Goal: Task Accomplishment & Management: Manage account settings

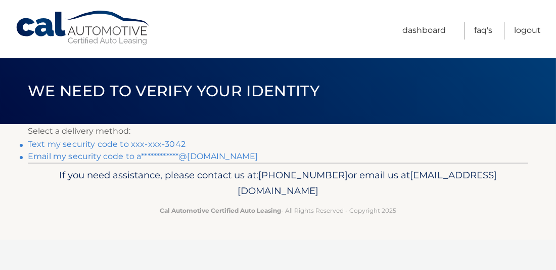
click at [111, 158] on link "**********" at bounding box center [143, 156] width 230 height 10
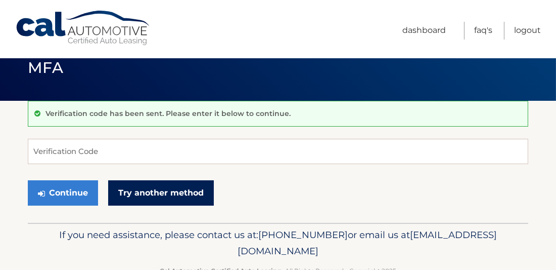
scroll to position [36, 0]
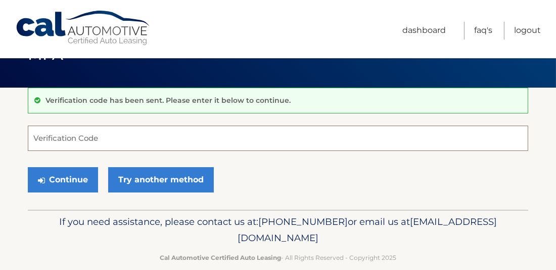
click at [100, 131] on input "Verification Code" at bounding box center [278, 137] width 501 height 25
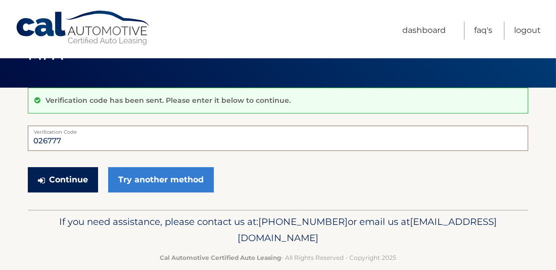
type input "026777"
click at [48, 177] on button "Continue" at bounding box center [63, 179] width 70 height 25
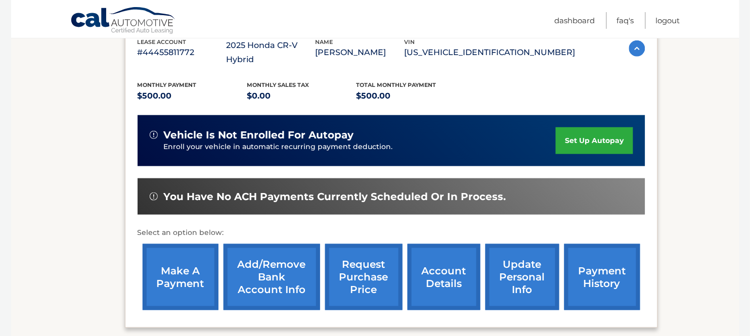
scroll to position [199, 0]
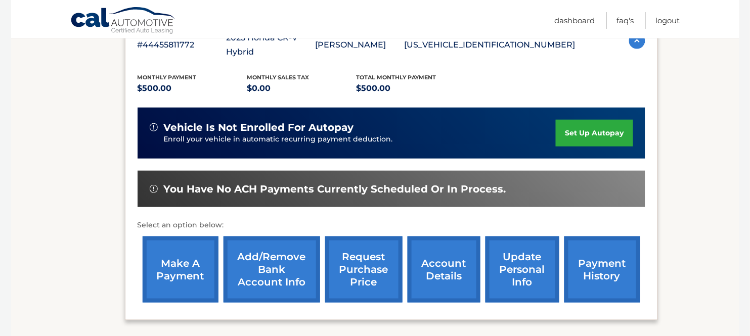
click at [190, 257] on link "make a payment" at bounding box center [181, 270] width 76 height 66
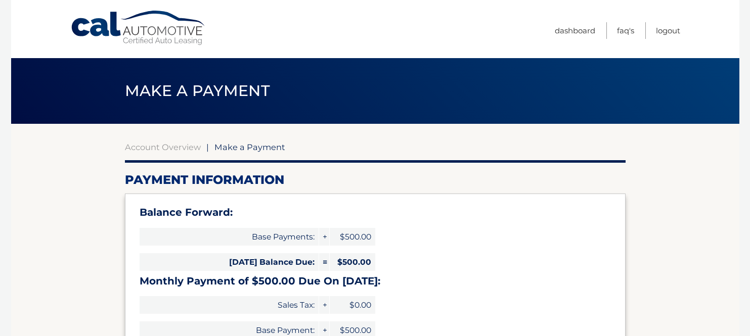
select select "MWJhNzg2OWYtZjQ2Zi00M2Y1LWIyM2YtMDQ0ZTM3MGI1MGJm"
click at [177, 142] on link "Account Overview" at bounding box center [163, 147] width 76 height 10
click at [177, 145] on link "Account Overview" at bounding box center [163, 147] width 76 height 10
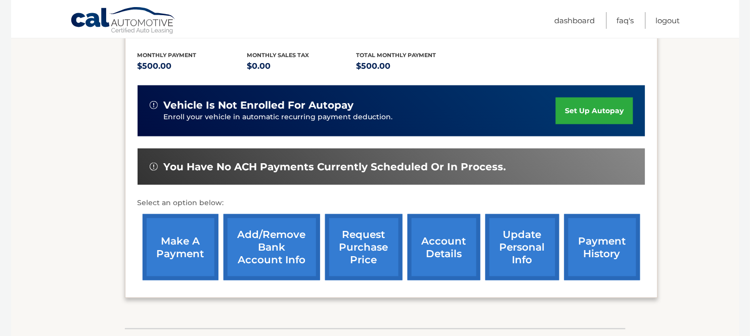
scroll to position [223, 0]
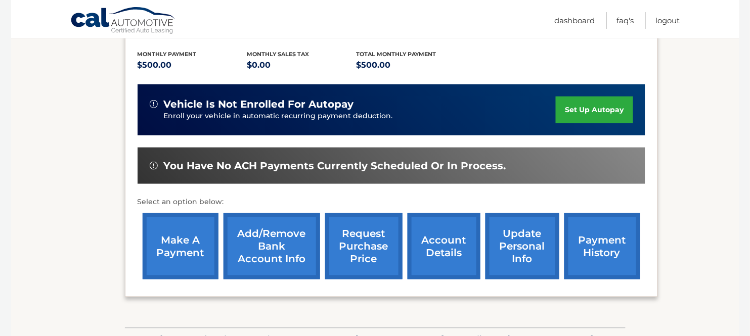
click at [452, 241] on link "account details" at bounding box center [444, 246] width 73 height 66
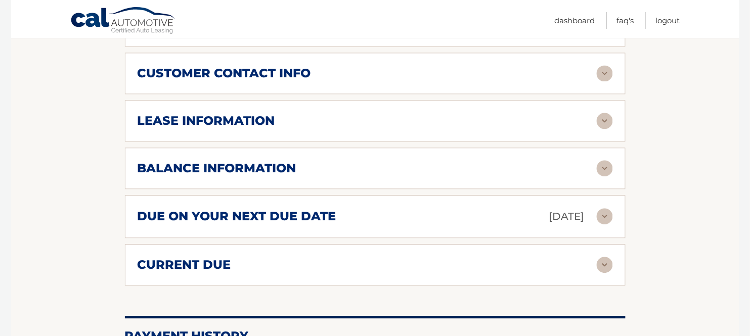
scroll to position [542, 0]
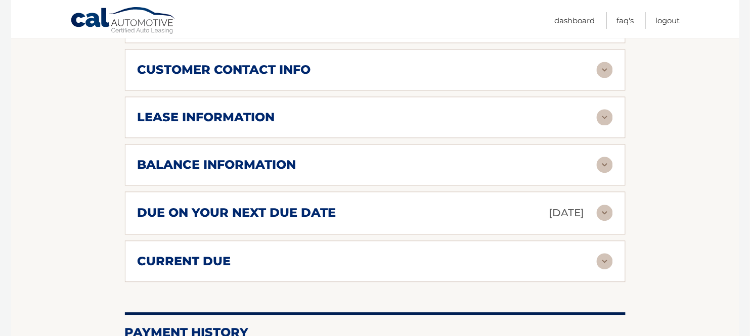
click at [568, 204] on p "[DATE]" at bounding box center [566, 213] width 35 height 18
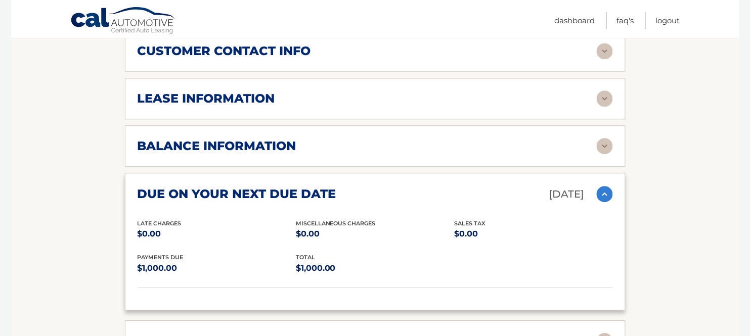
scroll to position [562, 0]
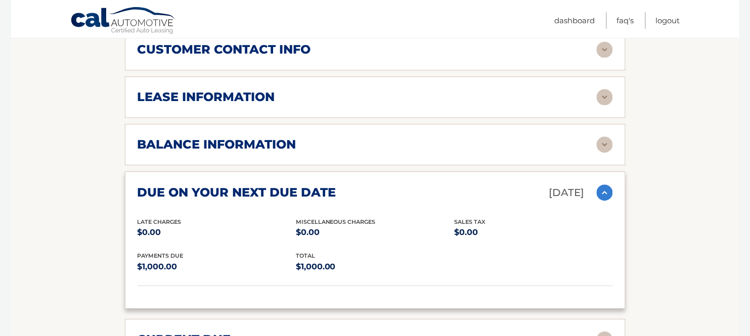
click at [602, 185] on img at bounding box center [605, 193] width 16 height 16
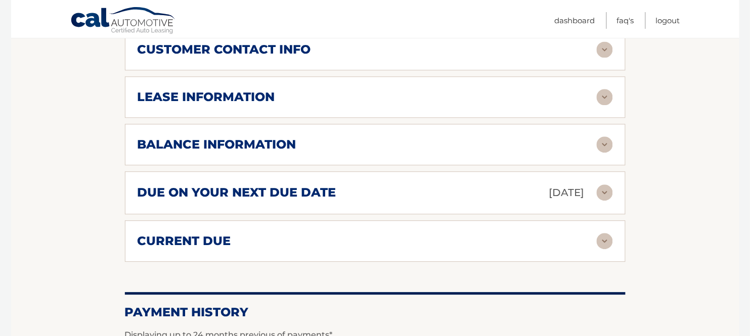
click at [489, 234] on div "current due" at bounding box center [367, 241] width 459 height 15
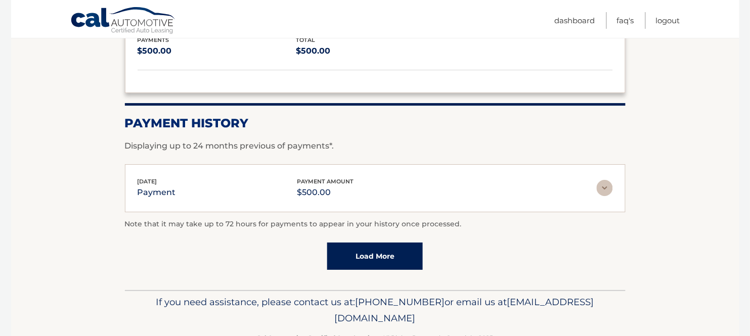
scroll to position [828, 0]
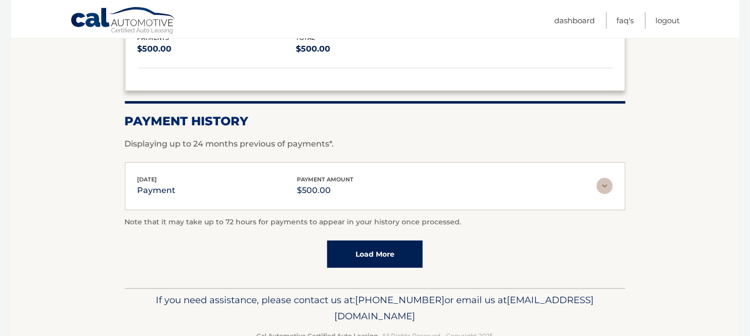
click at [604, 178] on img at bounding box center [605, 186] width 16 height 16
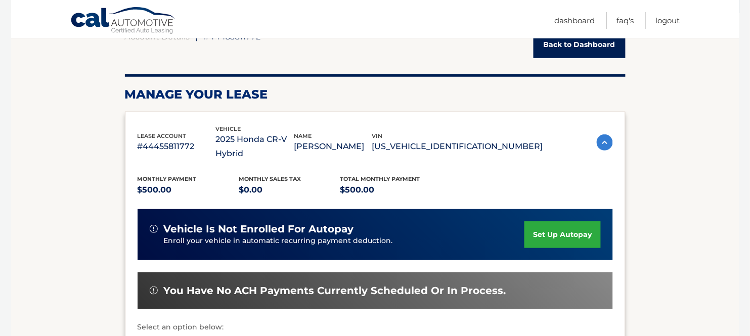
scroll to position [108, 0]
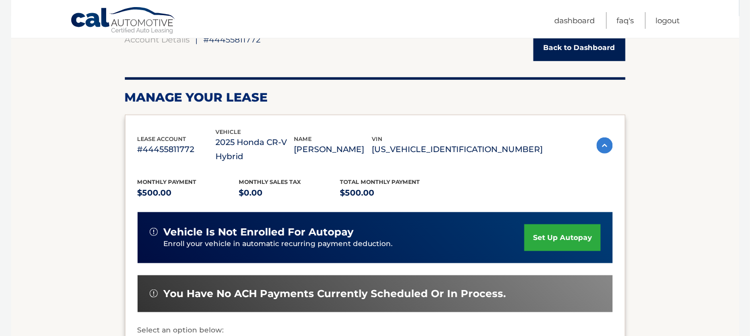
click at [458, 191] on div "Monthly Payment $500.00 Monthly sales Tax $0.00 Total Monthly Payment $500.00 v…" at bounding box center [375, 288] width 475 height 249
